Goal: Complete application form: Complete application form

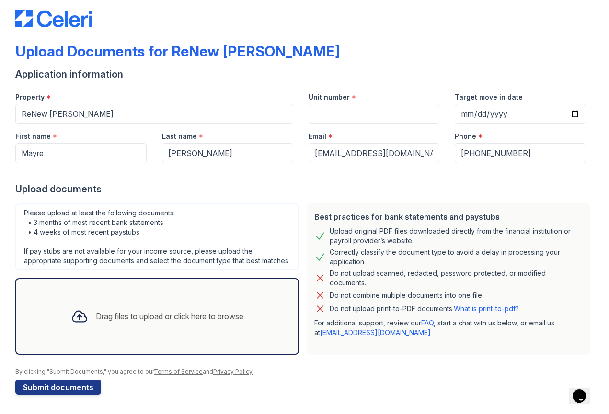
click at [89, 312] on div "Drag files to upload or click here to browse" at bounding box center [157, 316] width 188 height 33
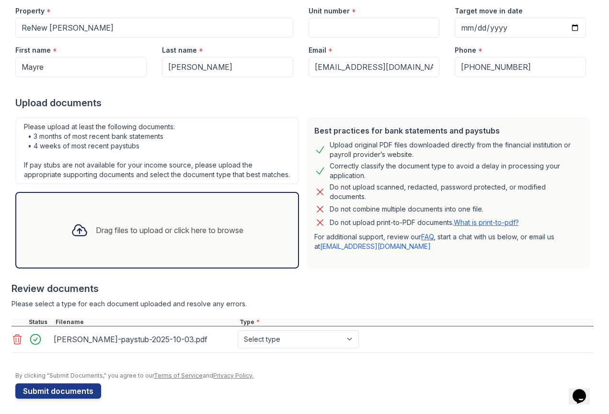
scroll to position [101, 0]
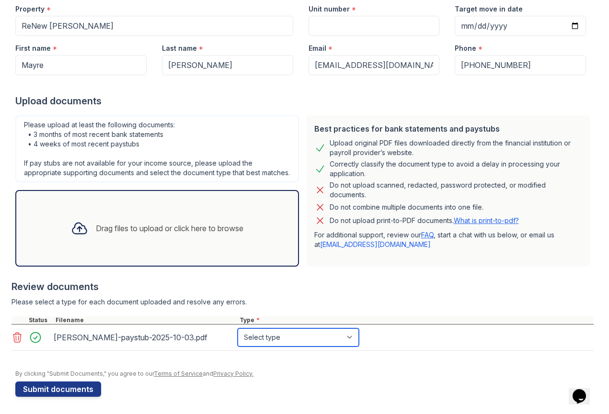
select select "paystub"
click at [163, 232] on div "Drag files to upload or click here to browse" at bounding box center [170, 228] width 148 height 11
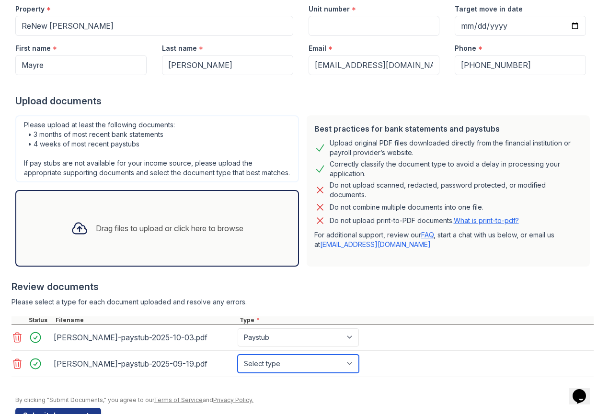
select select "paystub"
click at [89, 230] on div "Drag files to upload or click here to browse" at bounding box center [157, 228] width 188 height 33
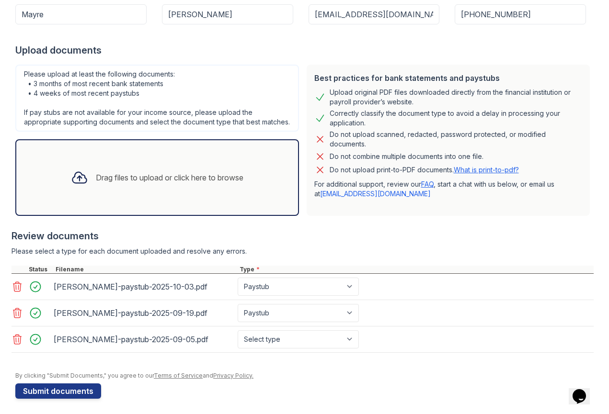
scroll to position [152, 0]
select select "paystub"
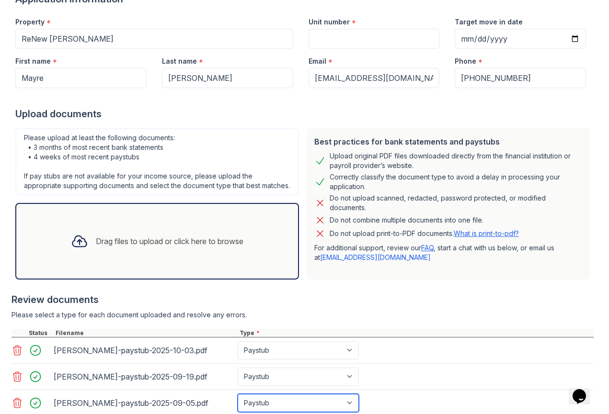
scroll to position [96, 0]
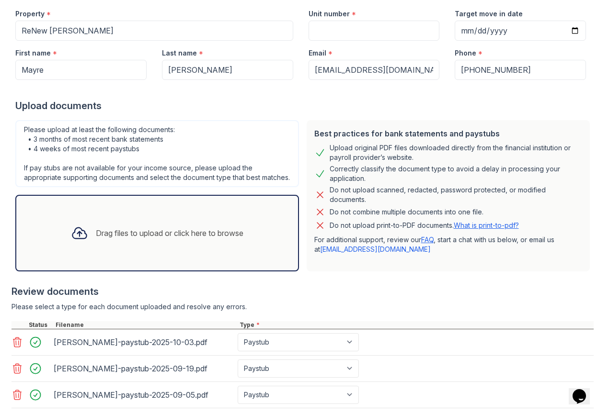
click at [121, 238] on div "Drag files to upload or click here to browse" at bounding box center [170, 232] width 148 height 11
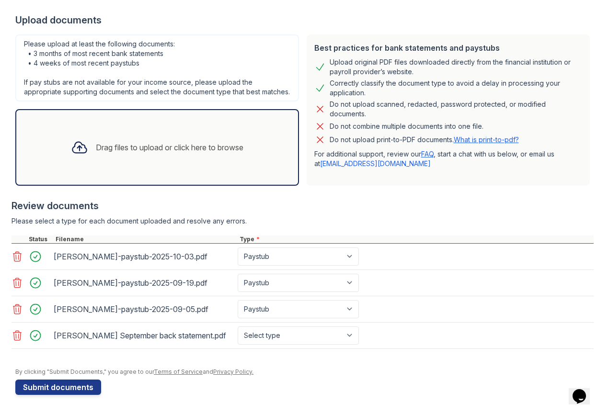
scroll to position [208, 0]
select select "bank_statement"
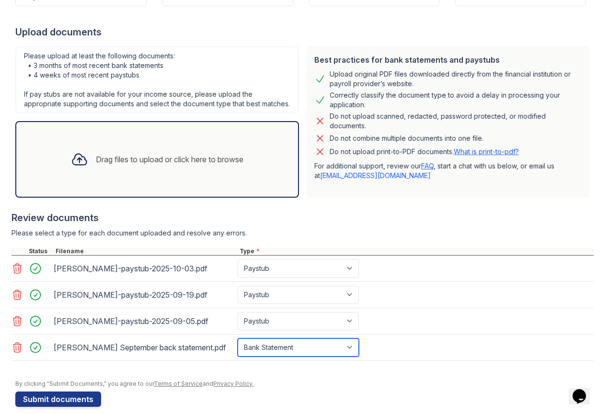
scroll to position [159, 0]
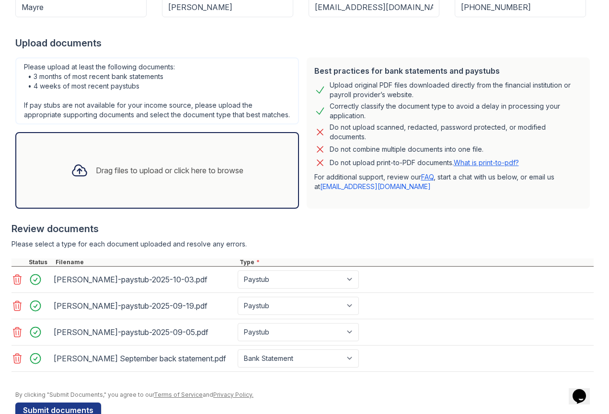
click at [141, 178] on div "Drag files to upload or click here to browse" at bounding box center [157, 170] width 188 height 33
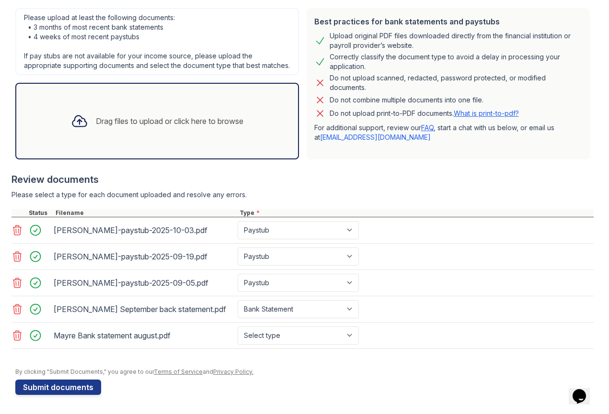
scroll to position [228, 0]
select select "bank_statement"
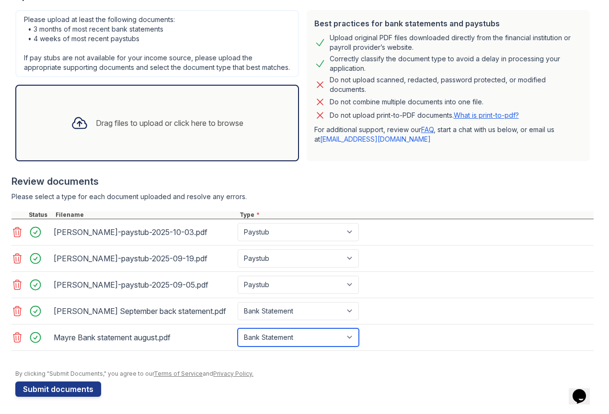
scroll to position [204, 0]
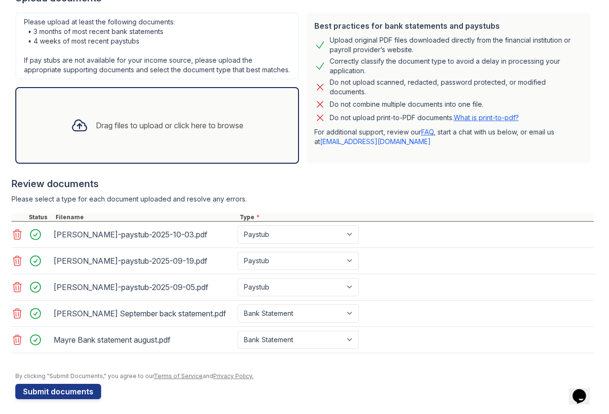
click at [103, 123] on div "Drag files to upload or click here to browse" at bounding box center [170, 125] width 148 height 11
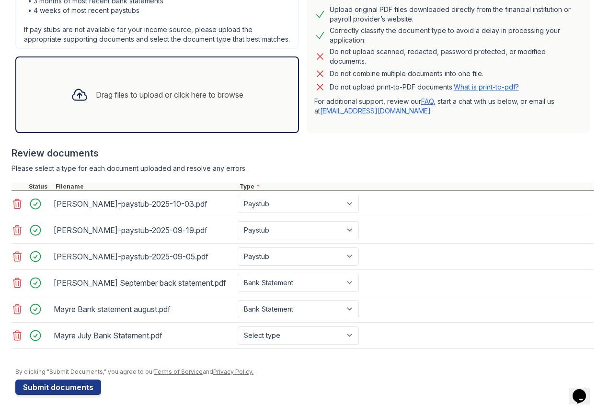
scroll to position [259, 0]
select select "bank_statement"
click at [51, 387] on button "Submit documents" at bounding box center [58, 387] width 86 height 15
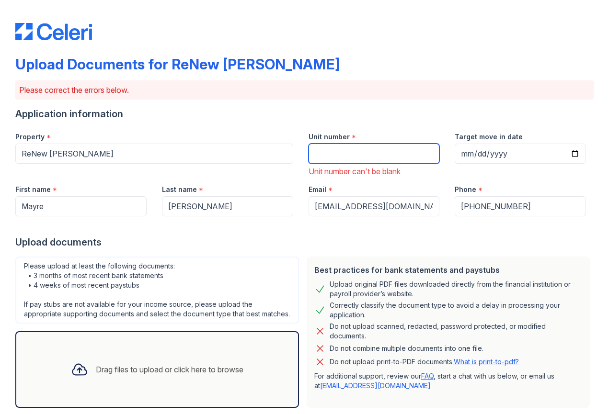
click at [332, 159] on input "Unit number" at bounding box center [373, 154] width 131 height 20
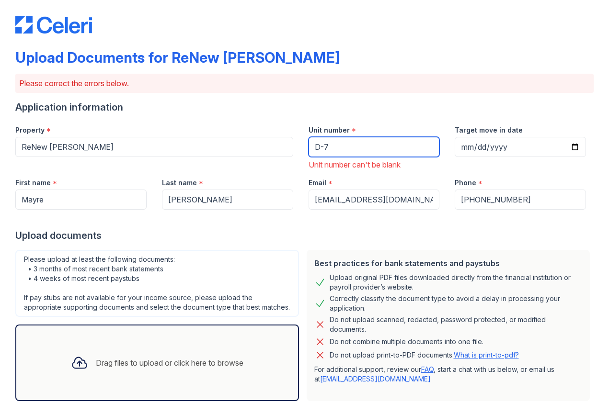
scroll to position [11, 0]
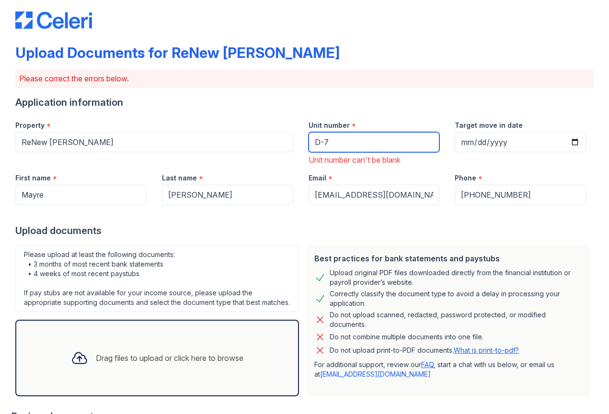
type input "D-7"
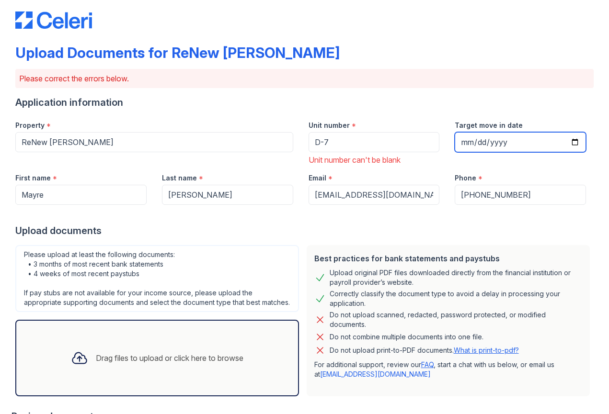
click at [473, 135] on input "Target move in date" at bounding box center [520, 142] width 131 height 20
type input "[DATE]"
click at [407, 236] on div "Upload documents" at bounding box center [304, 230] width 578 height 13
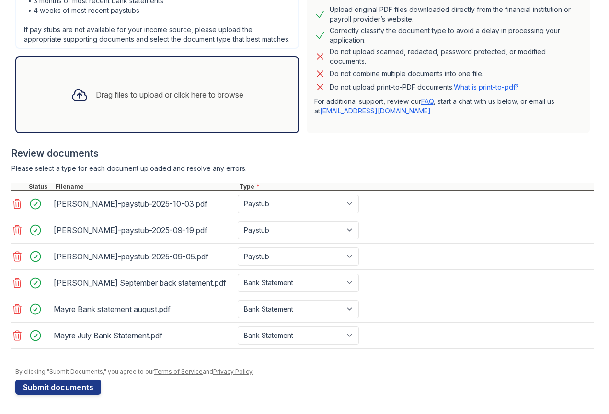
scroll to position [0, 0]
click at [48, 384] on button "Submit documents" at bounding box center [58, 387] width 86 height 15
